Goal: Book appointment/travel/reservation

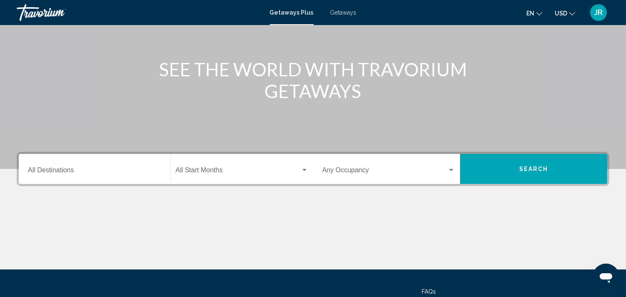
scroll to position [82, 0]
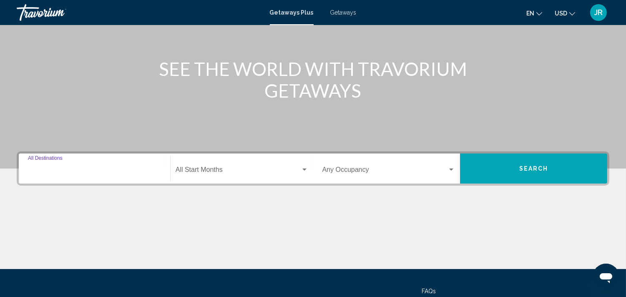
click at [142, 170] on input "Destination All Destinations" at bounding box center [94, 172] width 133 height 8
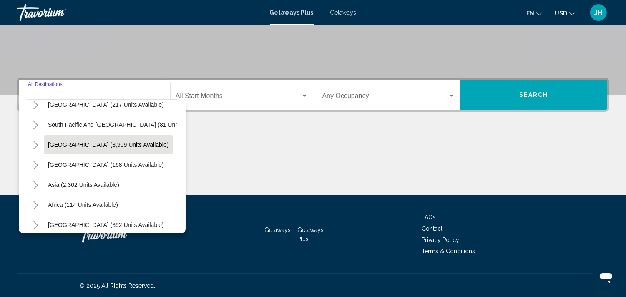
scroll to position [142, 0]
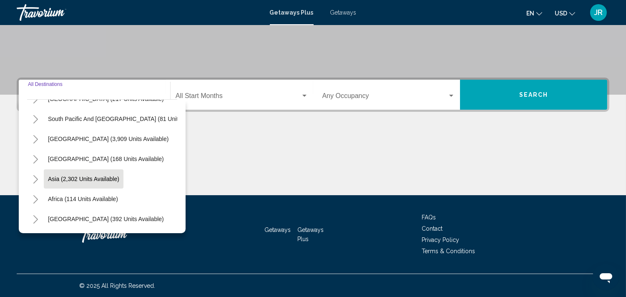
click at [103, 175] on button "Asia (2,302 units available)" at bounding box center [84, 178] width 80 height 19
type input "**********"
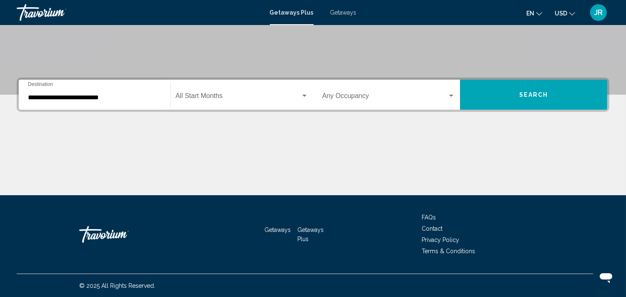
click at [232, 85] on div "Start Month All Start Months" at bounding box center [241, 95] width 133 height 26
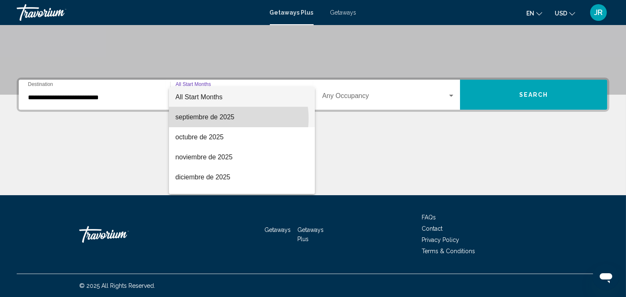
click at [223, 118] on span "septiembre de 2025" at bounding box center [241, 117] width 133 height 20
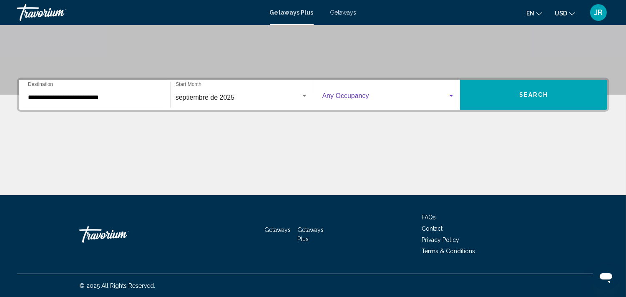
click at [453, 96] on div "Search widget" at bounding box center [451, 96] width 8 height 7
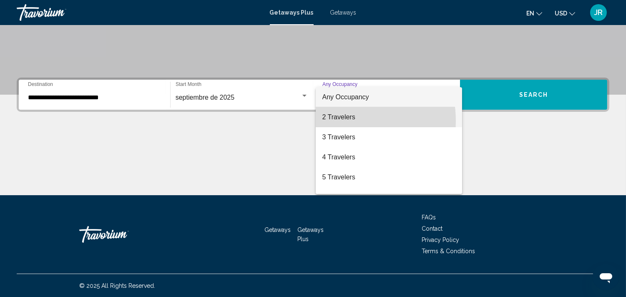
click at [335, 121] on span "2 Travelers" at bounding box center [388, 117] width 133 height 20
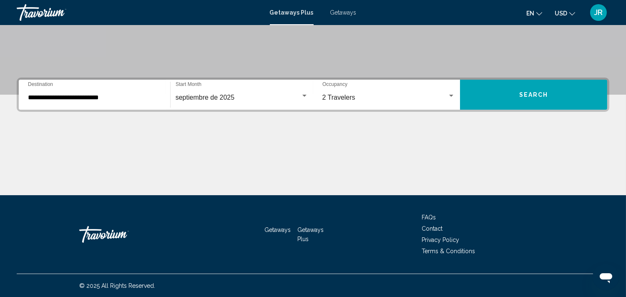
click at [455, 114] on div "**********" at bounding box center [313, 137] width 626 height 118
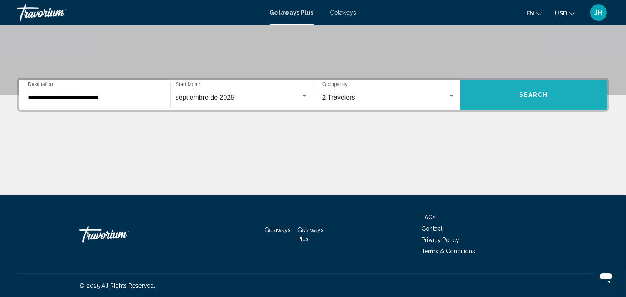
click at [547, 90] on button "Search" at bounding box center [533, 95] width 147 height 30
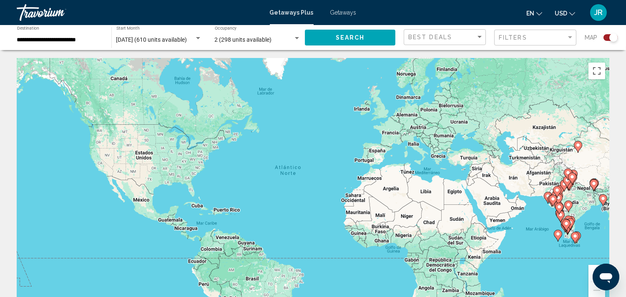
click at [339, 10] on span "Getaways" at bounding box center [343, 12] width 26 height 7
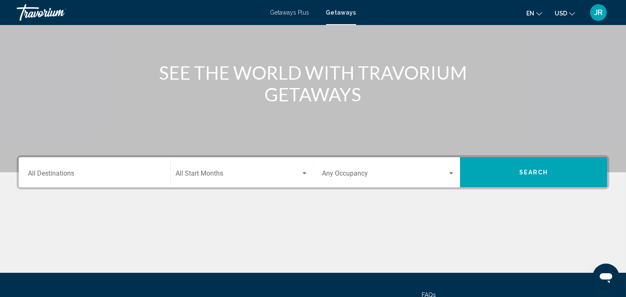
scroll to position [155, 0]
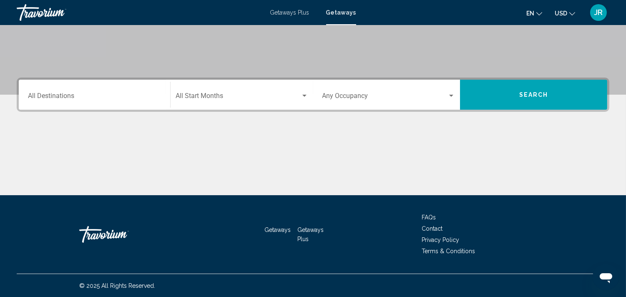
click at [111, 95] on input "Destination All Destinations" at bounding box center [94, 98] width 133 height 8
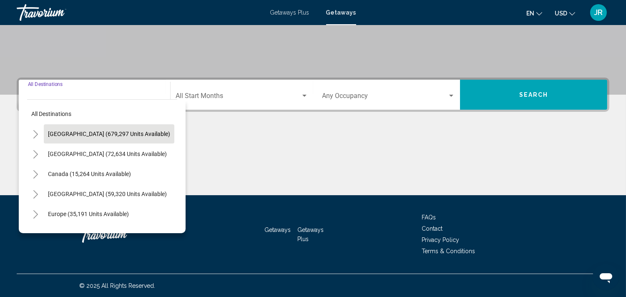
click at [120, 132] on span "[GEOGRAPHIC_DATA] (679,297 units available)" at bounding box center [109, 133] width 122 height 7
type input "**********"
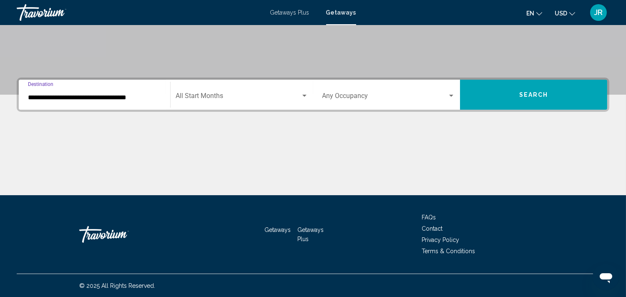
click at [278, 90] on div "Start Month All Start Months" at bounding box center [241, 95] width 133 height 26
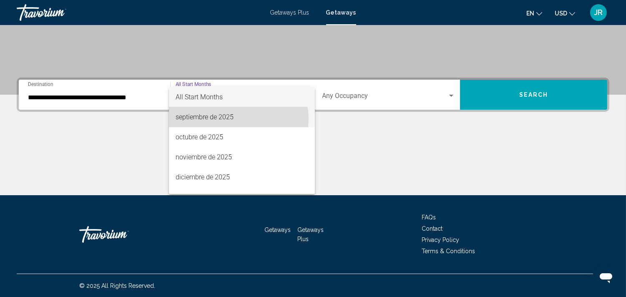
click at [236, 119] on span "septiembre de 2025" at bounding box center [241, 117] width 133 height 20
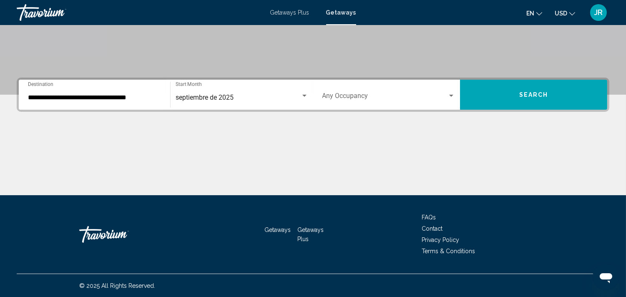
click at [448, 88] on div "Occupancy Any Occupancy" at bounding box center [388, 95] width 133 height 26
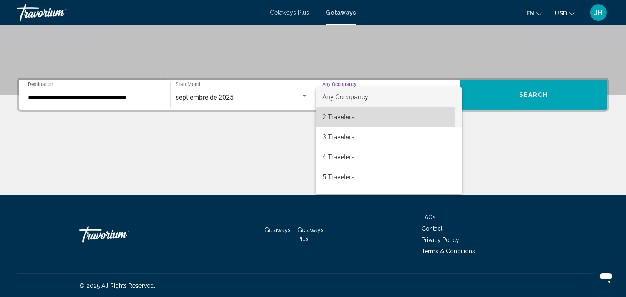
click at [355, 118] on span "2 Travelers" at bounding box center [388, 117] width 133 height 20
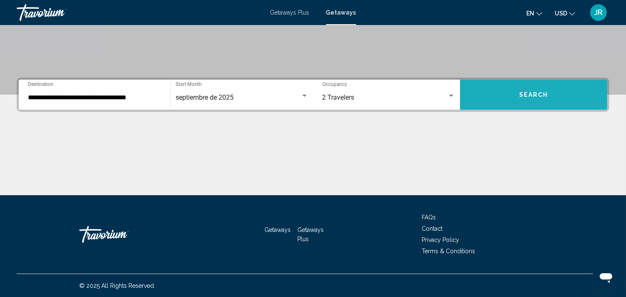
click at [524, 93] on span "Search" at bounding box center [533, 95] width 29 height 7
